Goal: Transaction & Acquisition: Purchase product/service

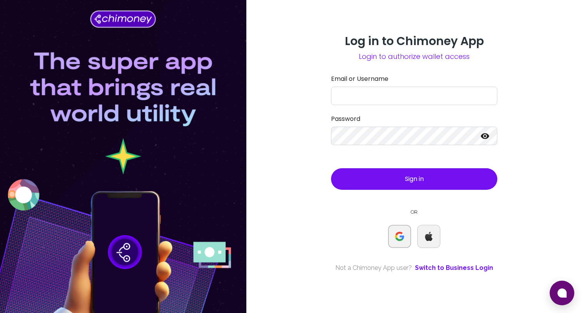
click at [400, 236] on img at bounding box center [399, 236] width 9 height 9
click at [443, 264] on link "Switch to Business Login" at bounding box center [454, 267] width 78 height 9
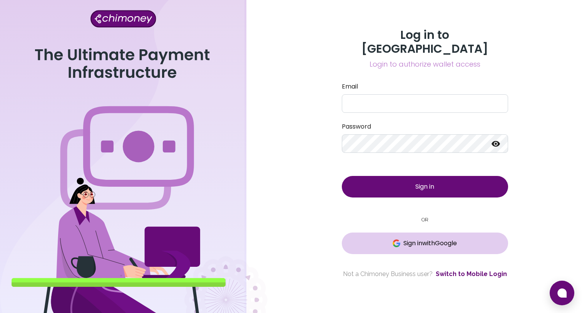
click at [387, 239] on span "Sign in with Google" at bounding box center [424, 243] width 135 height 9
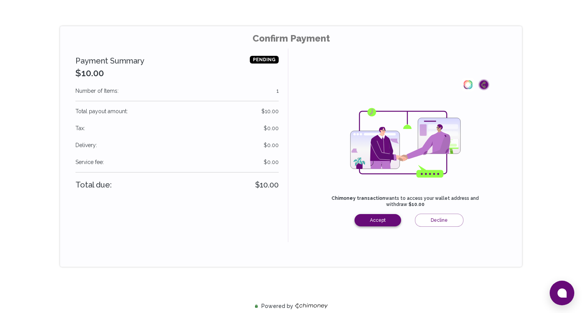
click at [374, 220] on button "Accept" at bounding box center [377, 220] width 47 height 12
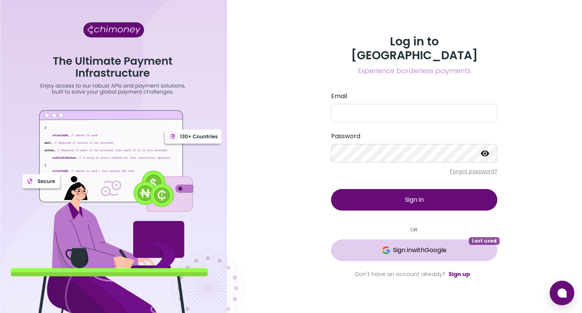
click at [409, 246] on span "Sign in with Google" at bounding box center [419, 250] width 53 height 9
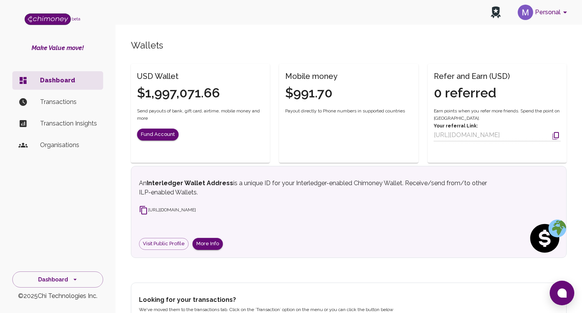
scroll to position [150, 0]
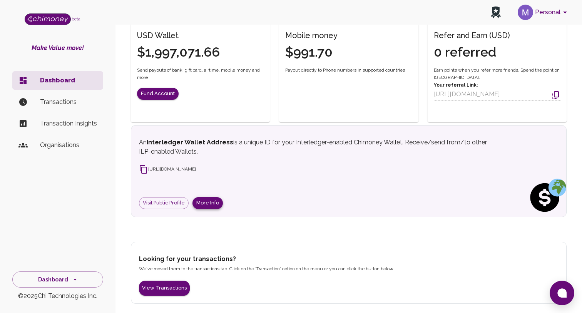
click at [200, 204] on button "More Info" at bounding box center [207, 203] width 30 height 12
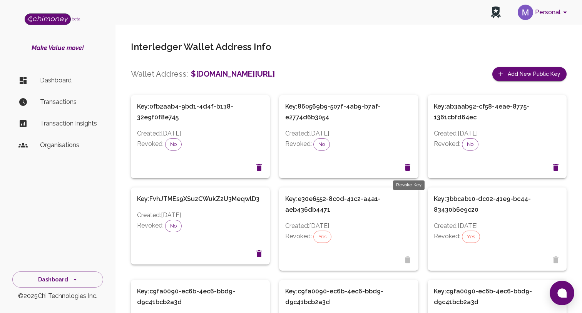
click at [406, 168] on icon "Revoke Key" at bounding box center [407, 167] width 5 height 7
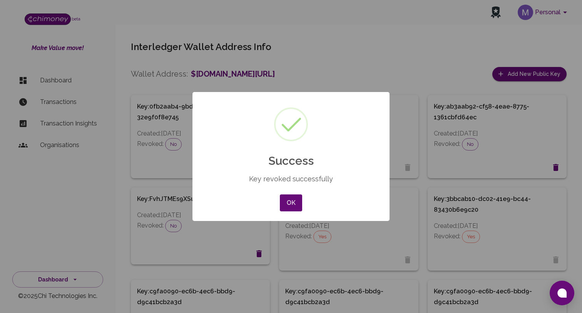
click at [303, 208] on div "OK No Cancel" at bounding box center [291, 202] width 26 height 21
click at [294, 196] on button "OK" at bounding box center [291, 202] width 22 height 17
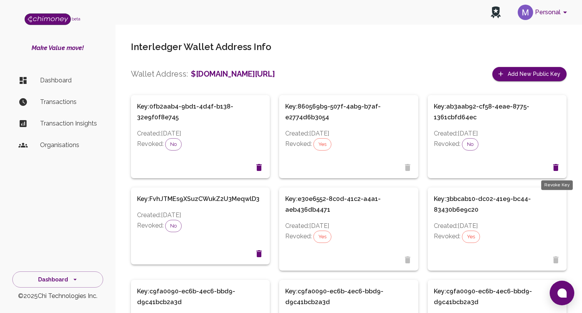
click at [555, 167] on icon "Revoke Key" at bounding box center [555, 167] width 5 height 7
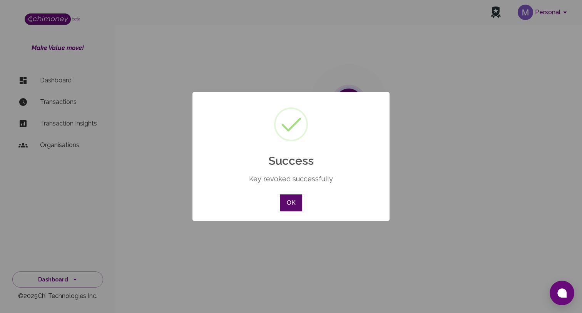
click at [299, 206] on button "OK" at bounding box center [291, 202] width 22 height 17
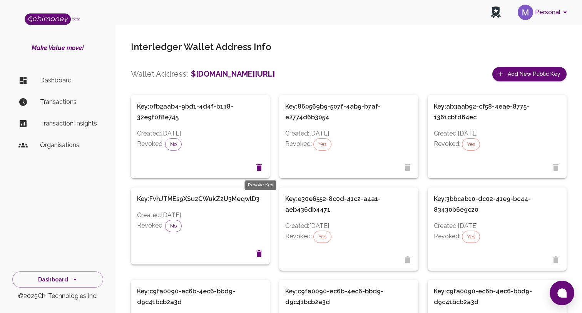
click at [256, 168] on icon "Revoke Key" at bounding box center [258, 167] width 9 height 9
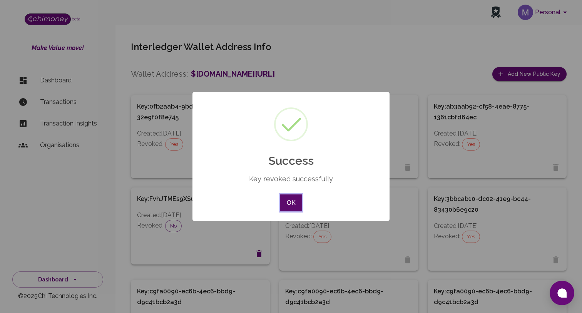
click at [296, 202] on button "OK" at bounding box center [291, 202] width 22 height 17
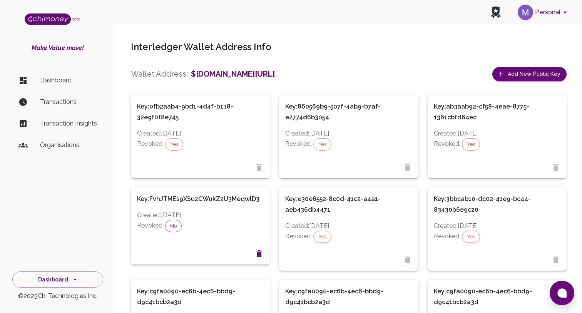
click at [65, 104] on p "Transactions" at bounding box center [68, 101] width 57 height 9
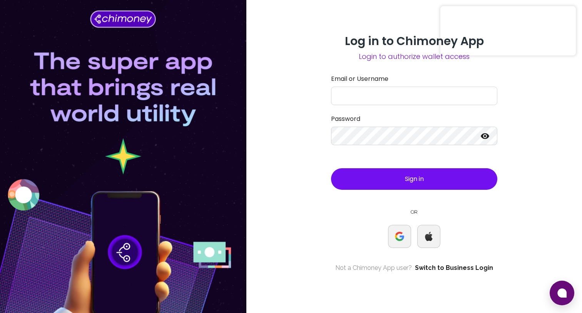
click at [444, 272] on link "Switch to Business Login" at bounding box center [454, 267] width 78 height 9
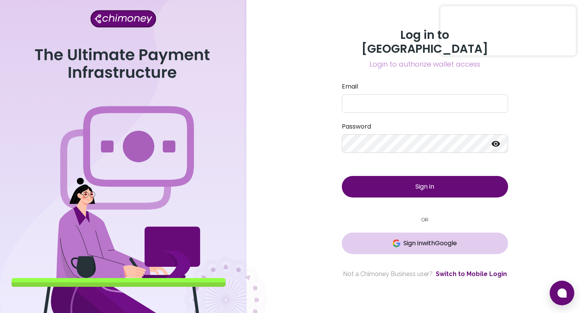
click at [418, 239] on span "Sign in with Google" at bounding box center [429, 243] width 53 height 9
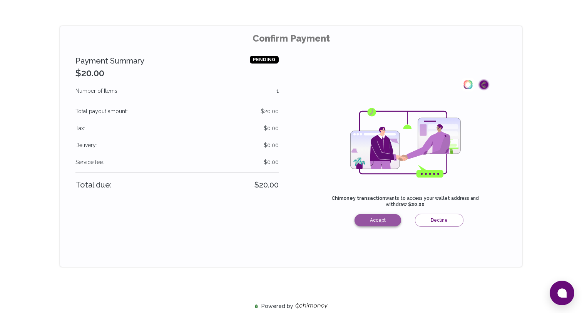
click at [374, 219] on button "Accept" at bounding box center [377, 220] width 47 height 12
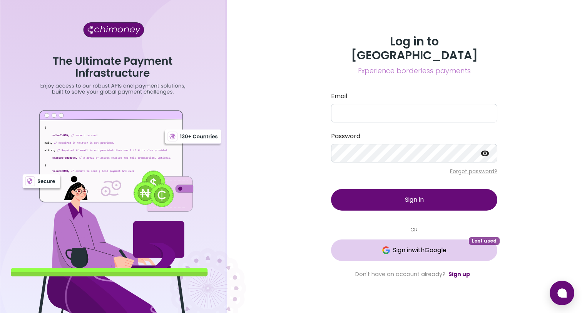
click at [421, 246] on span "Sign in with Google" at bounding box center [419, 250] width 53 height 9
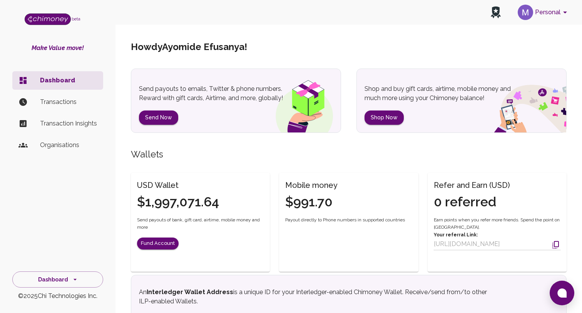
click at [62, 104] on p "Transactions" at bounding box center [68, 101] width 57 height 9
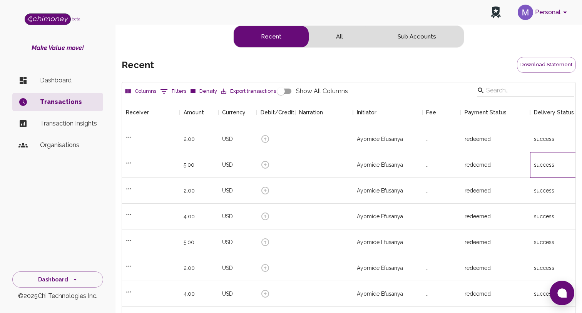
click at [565, 162] on div "success" at bounding box center [557, 165] width 54 height 26
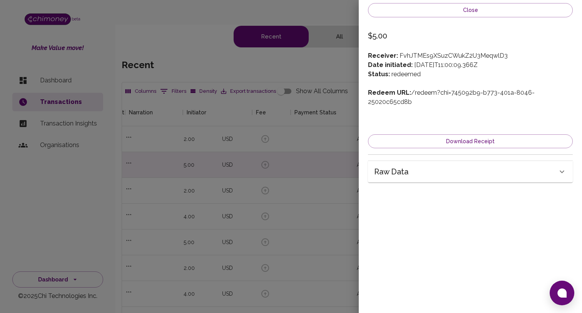
scroll to position [0, 170]
click at [489, 165] on div "Raw data" at bounding box center [465, 171] width 183 height 12
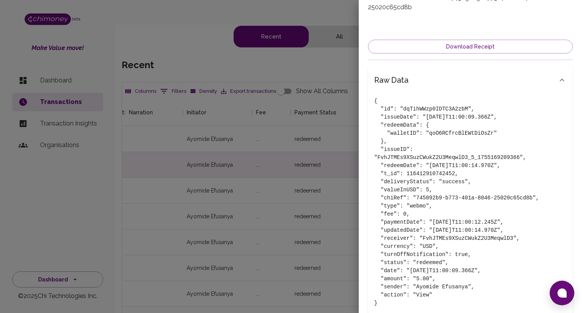
scroll to position [104, 0]
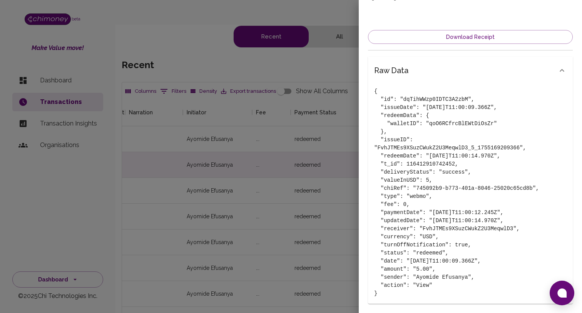
click at [304, 172] on div at bounding box center [291, 156] width 582 height 313
click at [323, 118] on div at bounding box center [291, 156] width 582 height 313
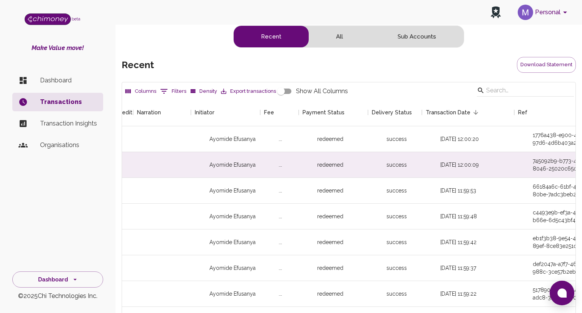
scroll to position [0, 170]
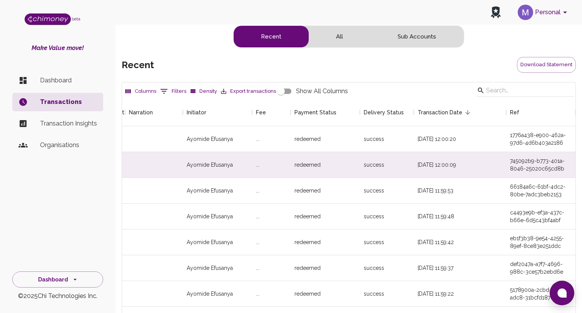
click at [100, 176] on div "Dashboard Transactions Transaction Insights Organisations" at bounding box center [57, 160] width 115 height 184
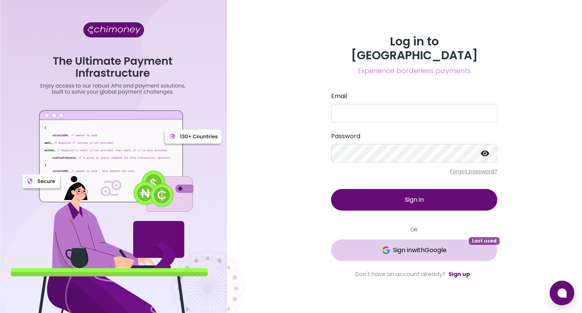
click at [420, 246] on span "Sign in with Google" at bounding box center [419, 250] width 53 height 9
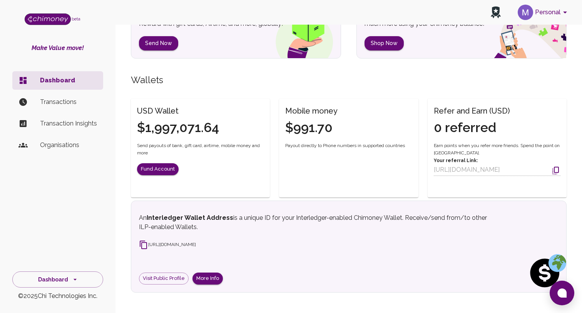
scroll to position [74, 0]
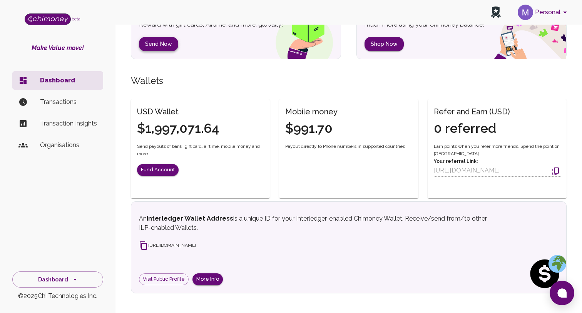
click at [169, 47] on button "Send Now" at bounding box center [158, 44] width 39 height 14
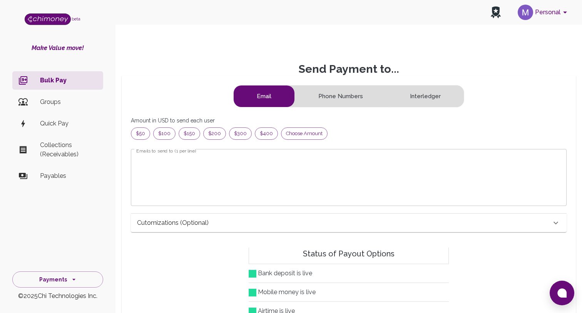
scroll to position [99, 423]
click at [413, 98] on button "Interledger" at bounding box center [425, 96] width 77 height 22
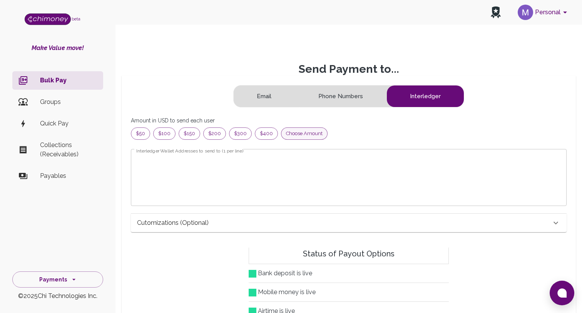
click at [289, 136] on span "Choose amount" at bounding box center [304, 134] width 46 height 8
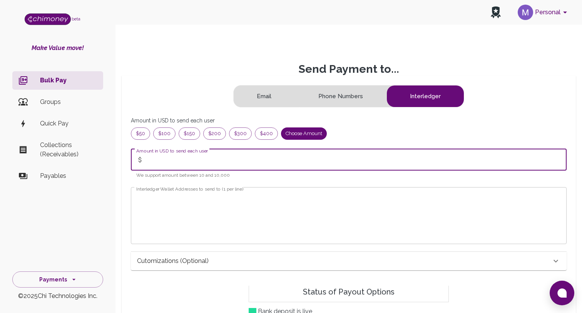
click at [189, 162] on input "Amount in USD to send each user" at bounding box center [356, 160] width 419 height 22
type input "10"
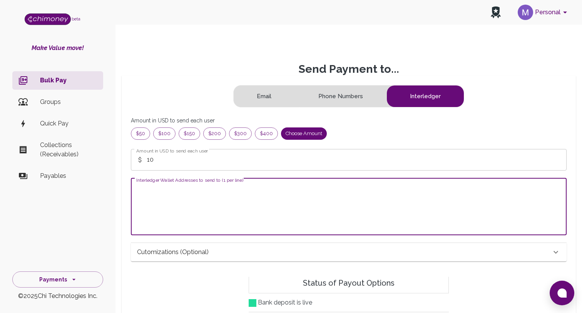
click at [177, 195] on textarea "Interledger Wallet Addresses to send to (1 per line)" at bounding box center [348, 206] width 425 height 44
paste textarea "[URL][DOMAIN_NAME]"
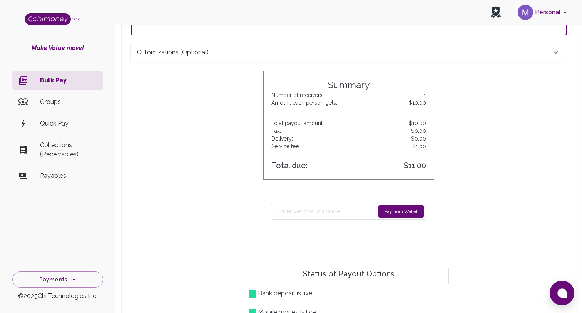
scroll to position [211, 0]
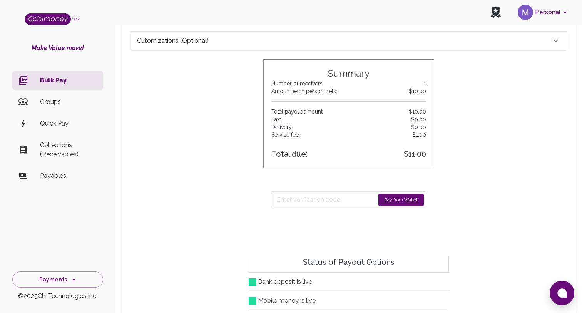
type textarea "[URL][DOMAIN_NAME]"
click at [386, 202] on button "Pay from Wallet" at bounding box center [400, 200] width 45 height 12
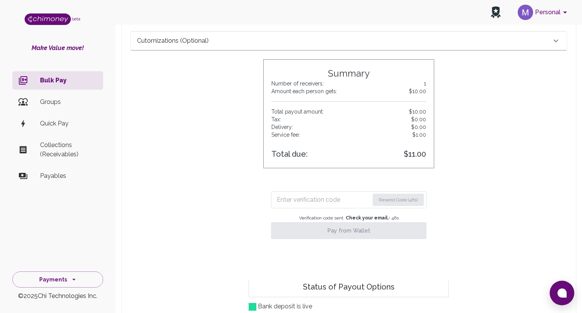
click at [299, 194] on input "Enter verification code" at bounding box center [323, 200] width 92 height 12
paste input "5354"
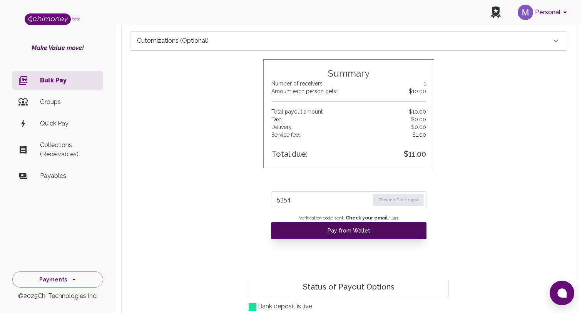
type input "5354"
click at [315, 233] on button "Pay from Wallet" at bounding box center [348, 230] width 155 height 17
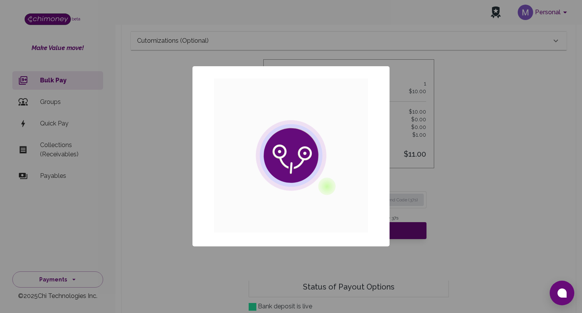
scroll to position [34, 0]
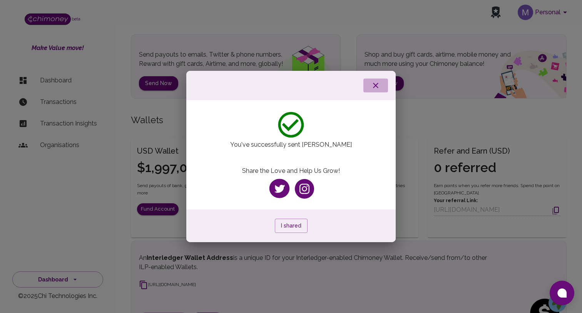
click at [376, 83] on icon "button" at bounding box center [375, 85] width 9 height 9
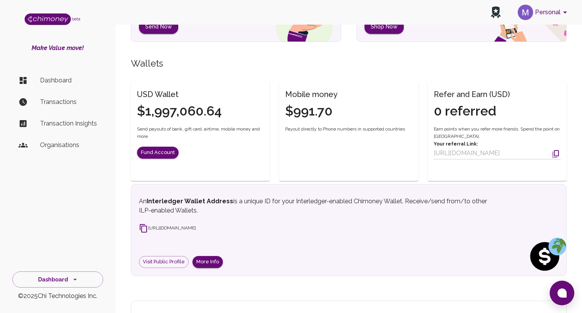
scroll to position [150, 0]
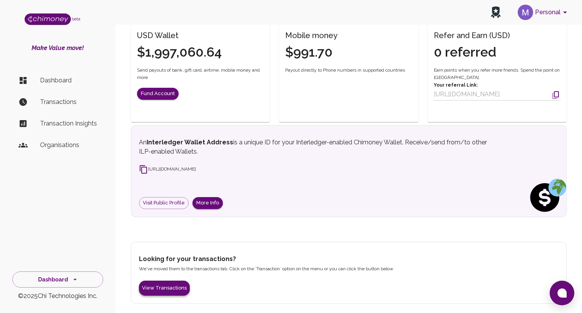
click at [166, 287] on button "View Transactions" at bounding box center [164, 288] width 51 height 15
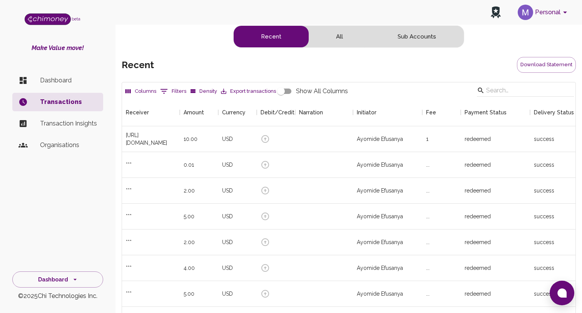
scroll to position [286, 453]
click at [64, 80] on p "Dashboard" at bounding box center [68, 80] width 57 height 9
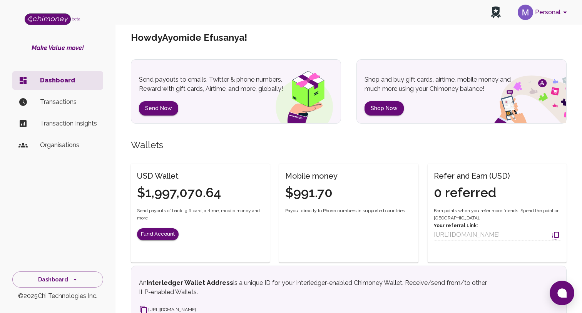
scroll to position [2, 0]
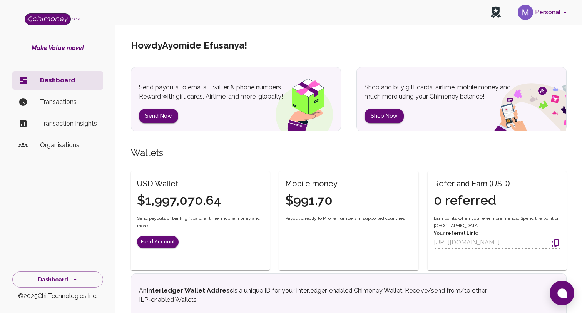
click at [79, 101] on p "Transactions" at bounding box center [68, 101] width 57 height 9
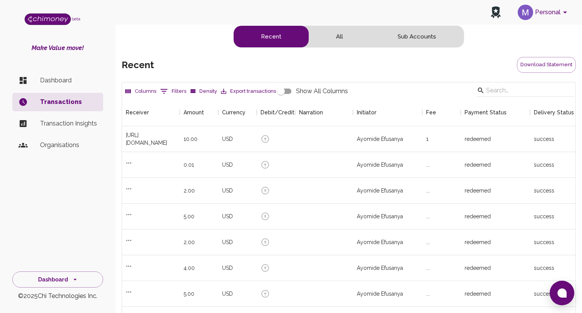
scroll to position [286, 453]
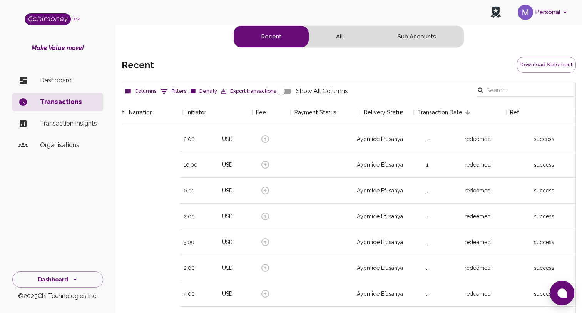
click at [66, 87] on li "Dashboard" at bounding box center [57, 80] width 91 height 18
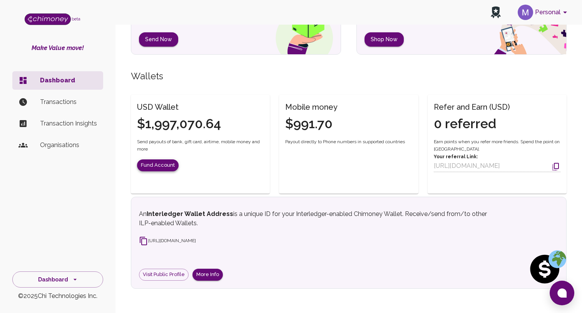
scroll to position [68, 0]
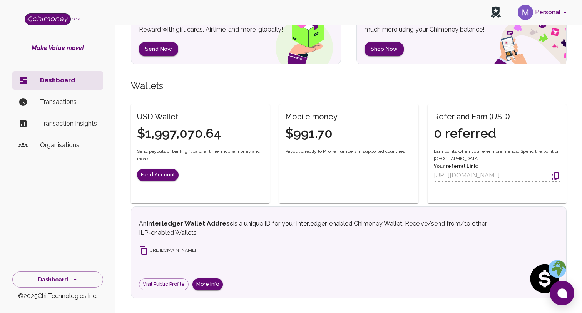
click at [91, 102] on p "Transactions" at bounding box center [68, 101] width 57 height 9
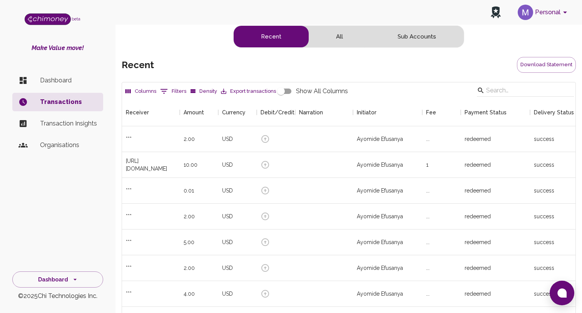
click at [72, 81] on p "Dashboard" at bounding box center [68, 80] width 57 height 9
